Goal: Transaction & Acquisition: Purchase product/service

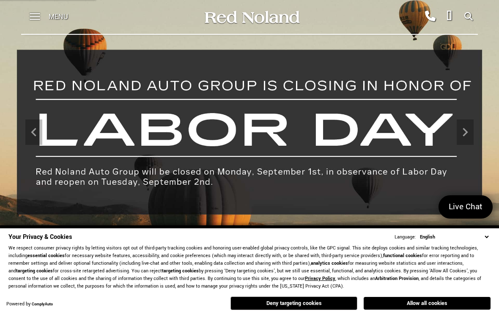
click at [461, 129] on icon "Next" at bounding box center [465, 131] width 17 height 17
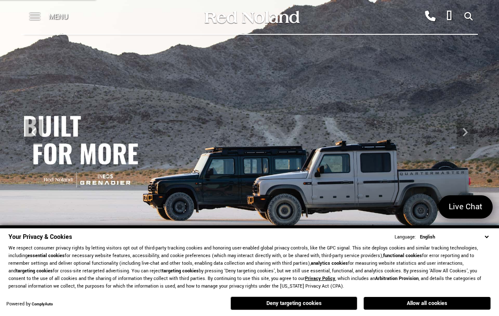
click at [31, 13] on span at bounding box center [35, 13] width 11 height 1
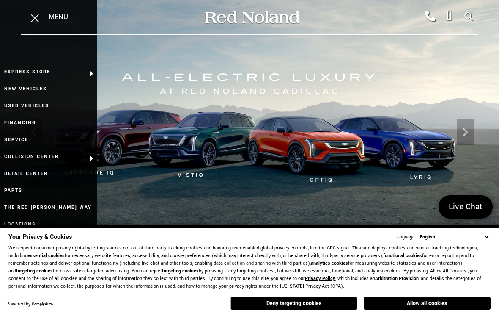
click at [15, 107] on link "Used Vehicles" at bounding box center [48, 105] width 97 height 17
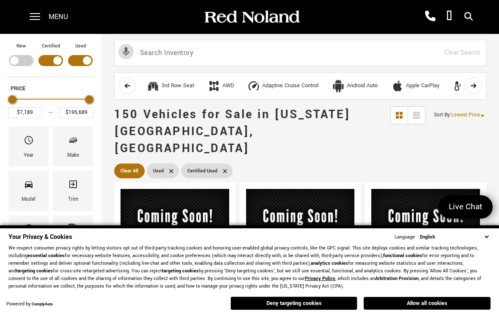
scroll to position [1, 0]
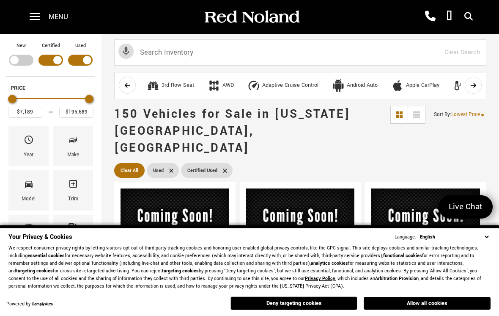
click at [283, 301] on button "Deny targeting cookies" at bounding box center [293, 303] width 127 height 14
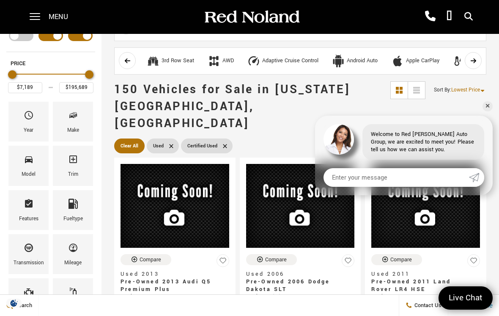
scroll to position [0, 0]
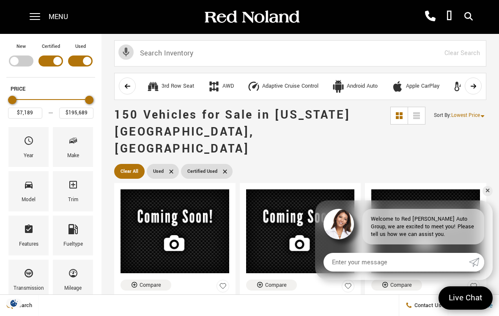
click at [463, 112] on span "Lowest Price" at bounding box center [465, 115] width 29 height 7
click at [458, 156] on li "Highest Price" at bounding box center [468, 150] width 54 height 17
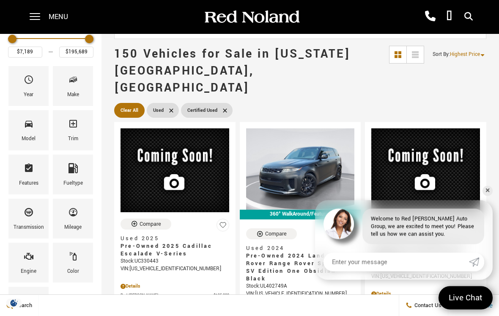
scroll to position [64, 0]
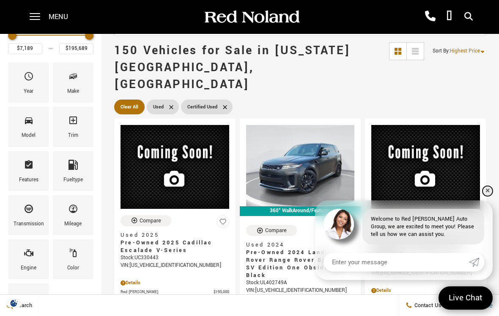
click at [488, 196] on link "✕" at bounding box center [488, 191] width 10 height 10
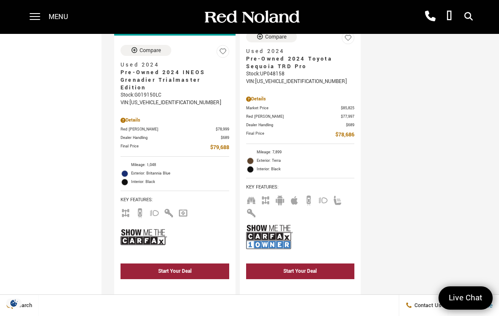
scroll to position [2437, 0]
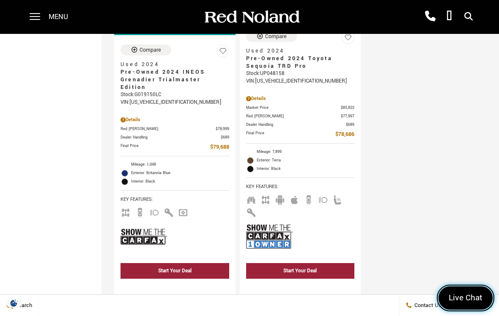
click at [469, 303] on span "Live Chat" at bounding box center [465, 297] width 42 height 11
click at [472, 309] on link "Close" at bounding box center [480, 297] width 23 height 23
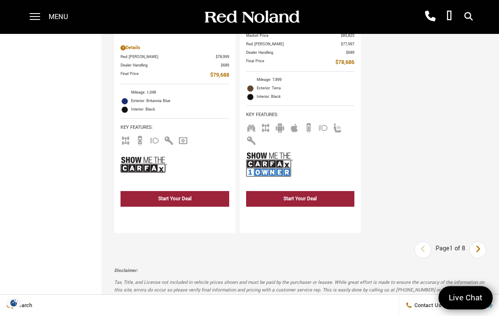
click at [475, 253] on link "Next" at bounding box center [478, 249] width 18 height 15
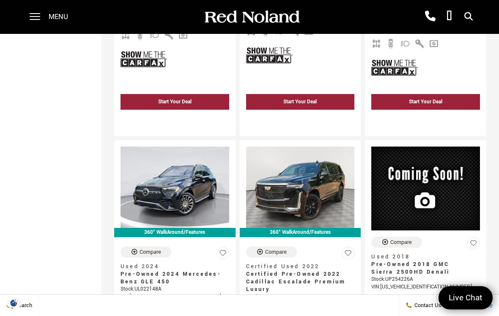
scroll to position [1161, 0]
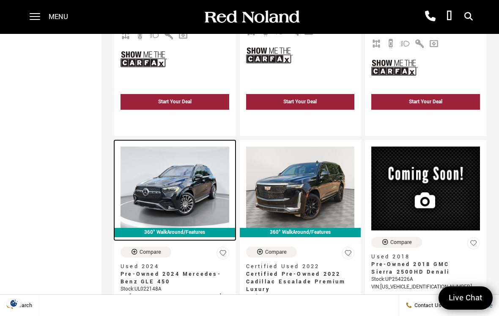
click at [141, 194] on img at bounding box center [175, 186] width 109 height 81
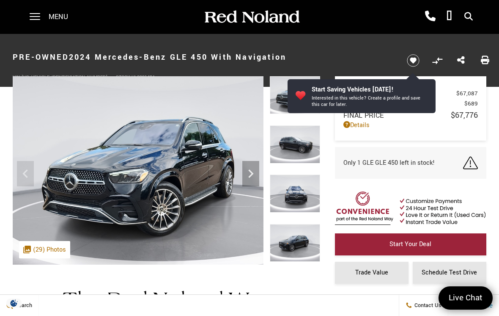
click at [110, 231] on img at bounding box center [138, 170] width 251 height 188
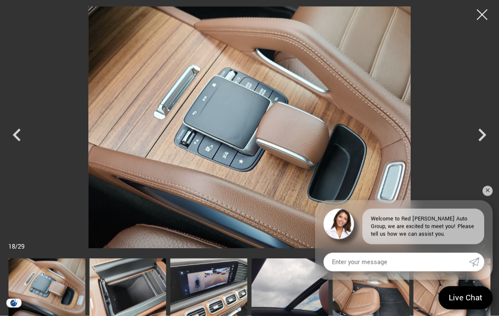
scroll to position [679, 0]
click at [480, 15] on div at bounding box center [482, 14] width 21 height 21
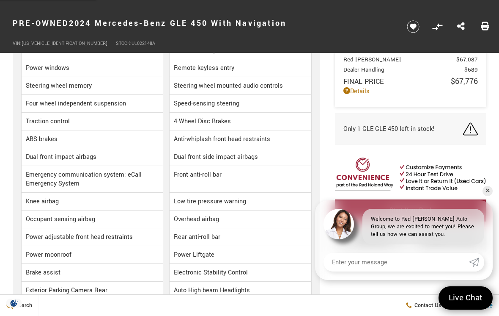
scroll to position [2093, 0]
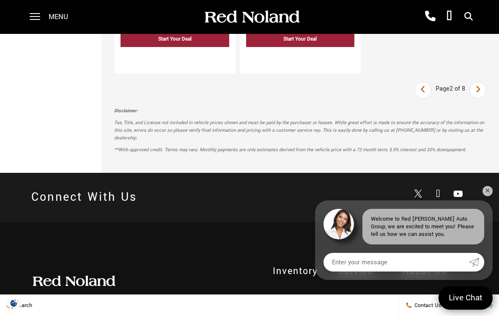
scroll to position [2758, 0]
